Goal: Task Accomplishment & Management: Use online tool/utility

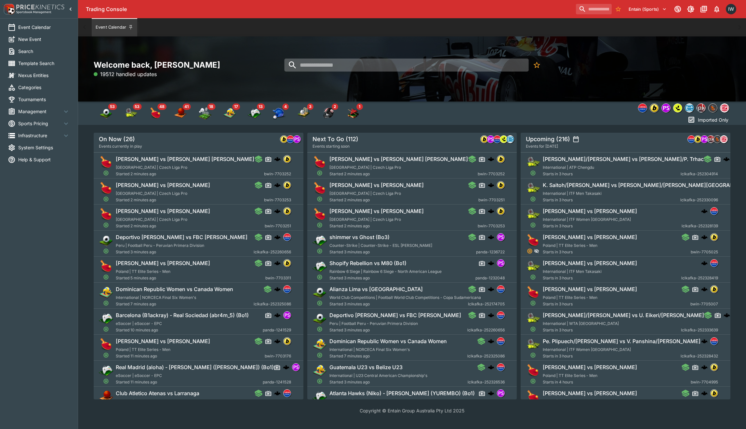
click at [345, 67] on input "search" at bounding box center [406, 65] width 244 height 13
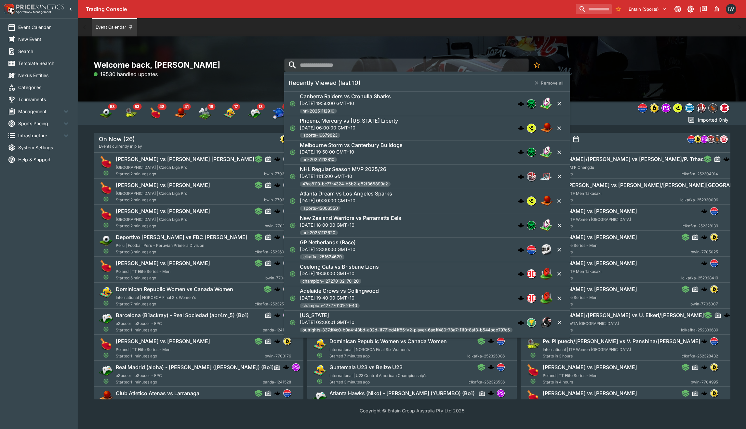
click at [45, 112] on span "Management" at bounding box center [40, 111] width 44 height 7
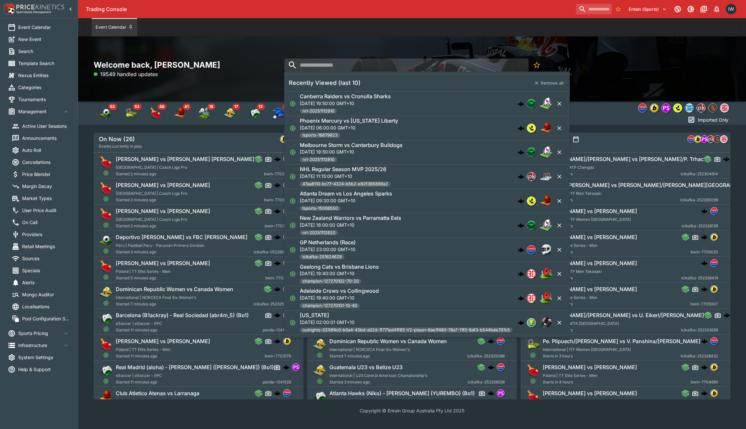
click at [35, 199] on span "Market Types" at bounding box center [46, 198] width 48 height 7
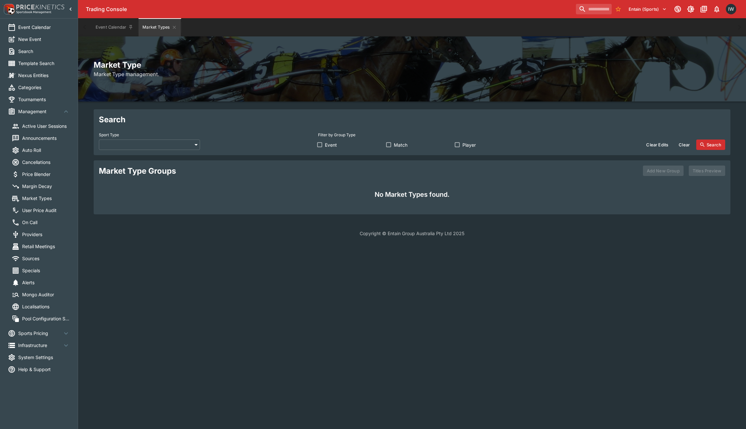
click at [184, 146] on body "Trading Console Entain (Sports) 1 IW Event Calendar New Event Search Template S…" at bounding box center [373, 122] width 746 height 245
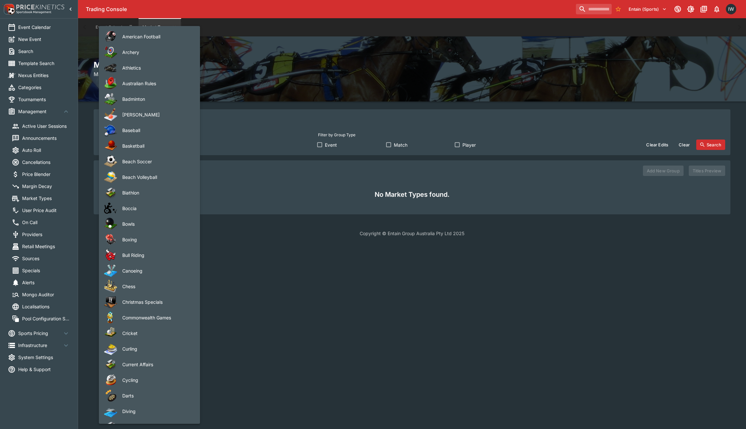
click at [168, 133] on span "Baseball" at bounding box center [155, 130] width 67 height 7
type input "********"
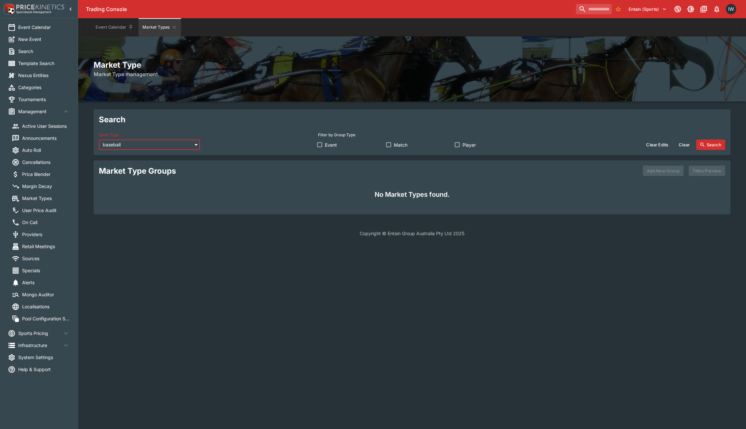
click at [702, 143] on icon "button" at bounding box center [702, 144] width 4 height 4
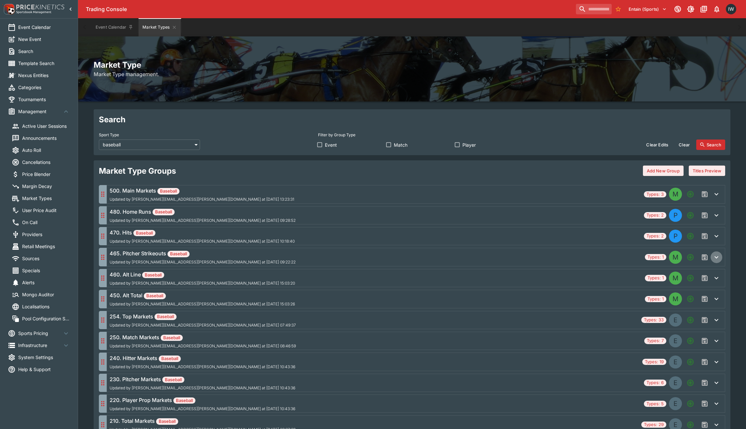
click at [716, 260] on icon "button" at bounding box center [717, 257] width 8 height 8
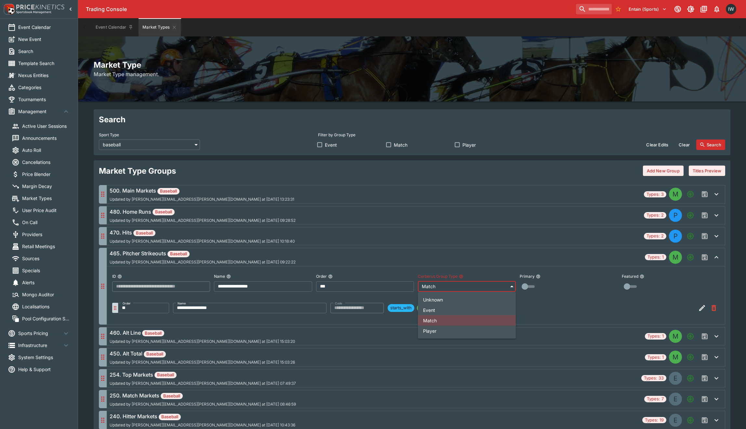
click at [464, 329] on li "Player" at bounding box center [467, 331] width 98 height 10
type input "******"
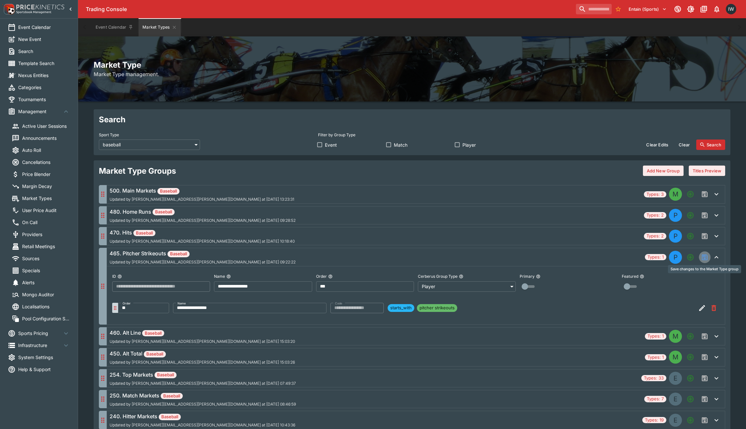
drag, startPoint x: 707, startPoint y: 260, endPoint x: 704, endPoint y: 275, distance: 15.2
click at [707, 260] on icon "Save changes to the Market Type group" at bounding box center [705, 257] width 6 height 6
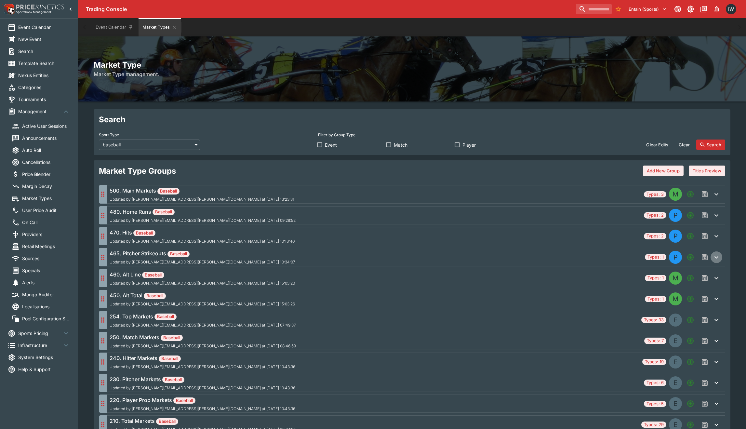
click at [718, 259] on icon "button" at bounding box center [717, 257] width 8 height 8
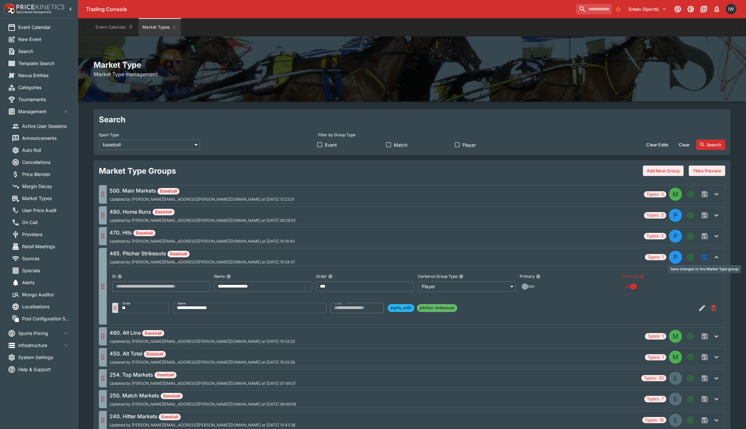
click at [704, 257] on icon "Save changes to the Market Type group" at bounding box center [705, 257] width 5 height 5
